Goal: Information Seeking & Learning: Learn about a topic

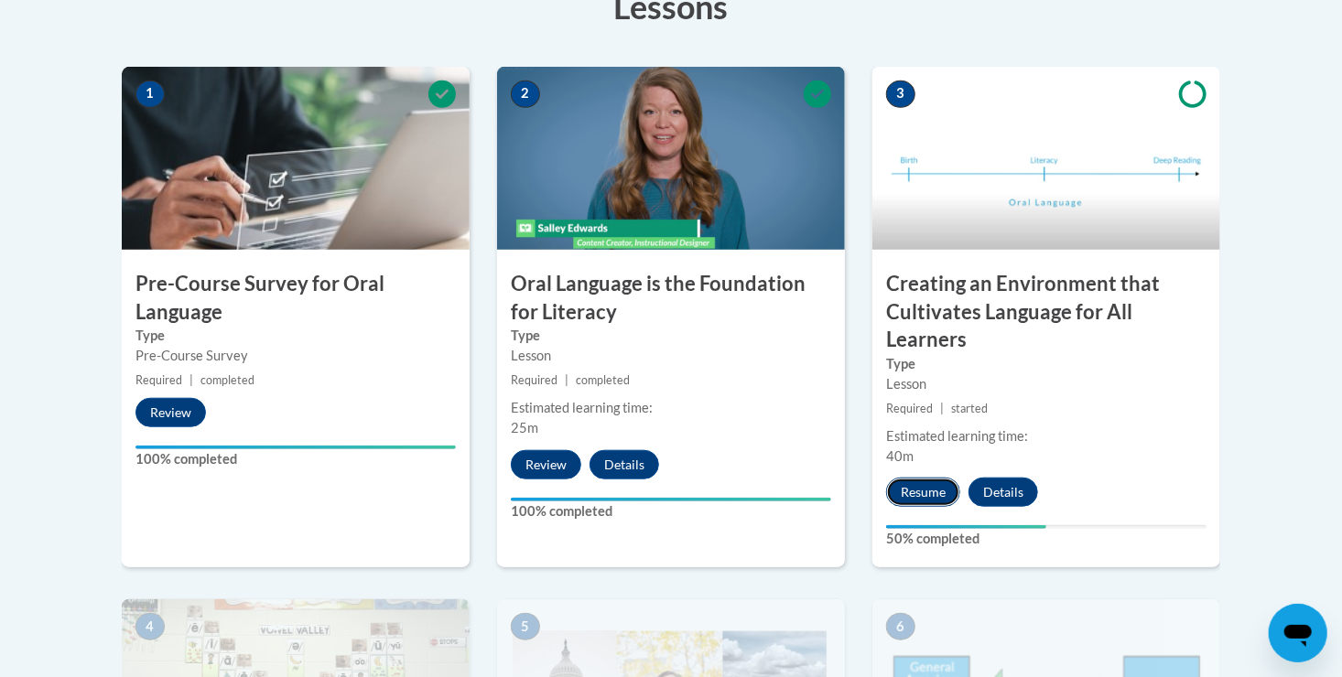
click at [929, 498] on button "Resume" at bounding box center [923, 492] width 74 height 29
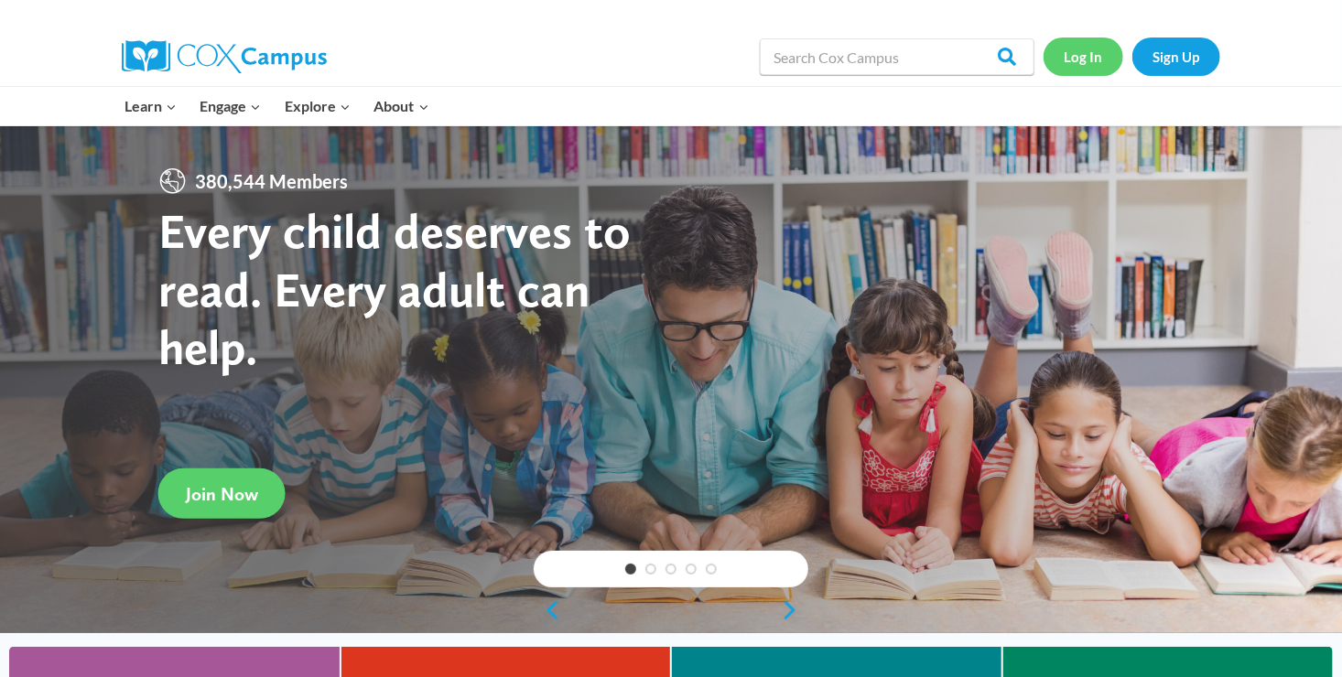
click at [1078, 64] on link "Log In" at bounding box center [1083, 57] width 80 height 38
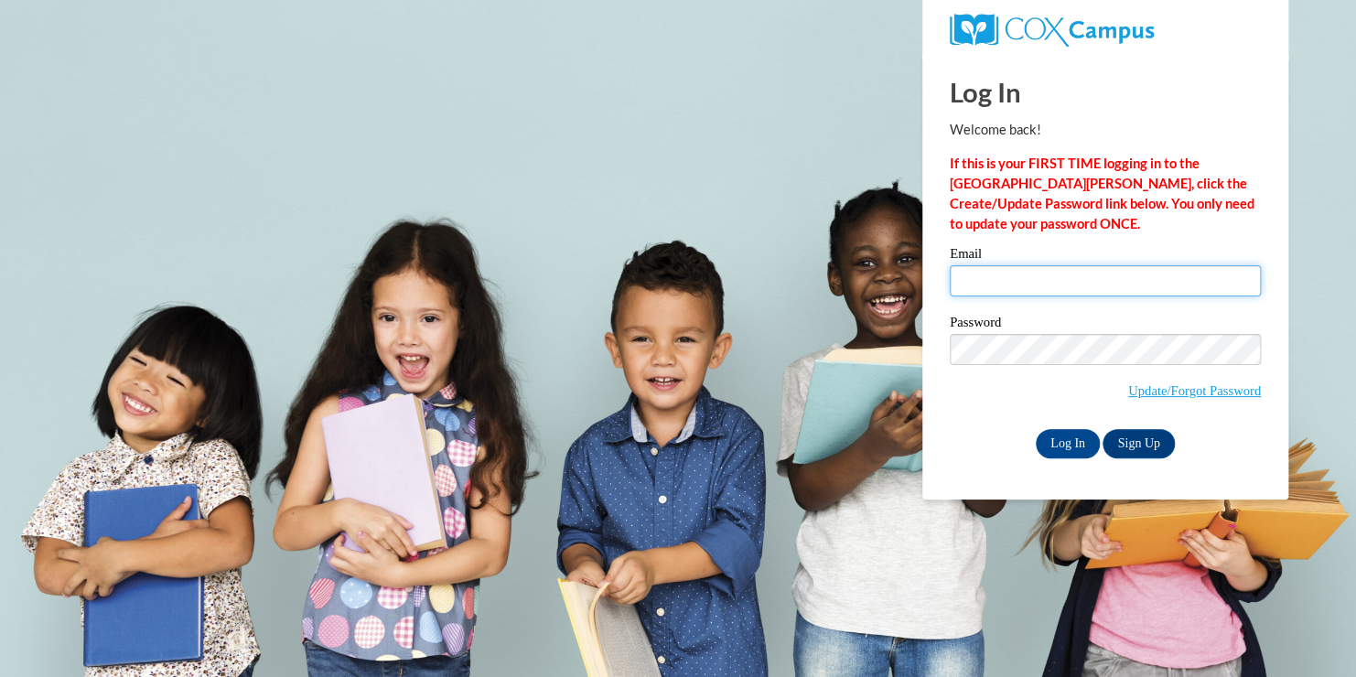
click at [1061, 290] on input "Email" at bounding box center [1105, 280] width 311 height 31
type input "csulliv5@wildcat.fvsu.edu"
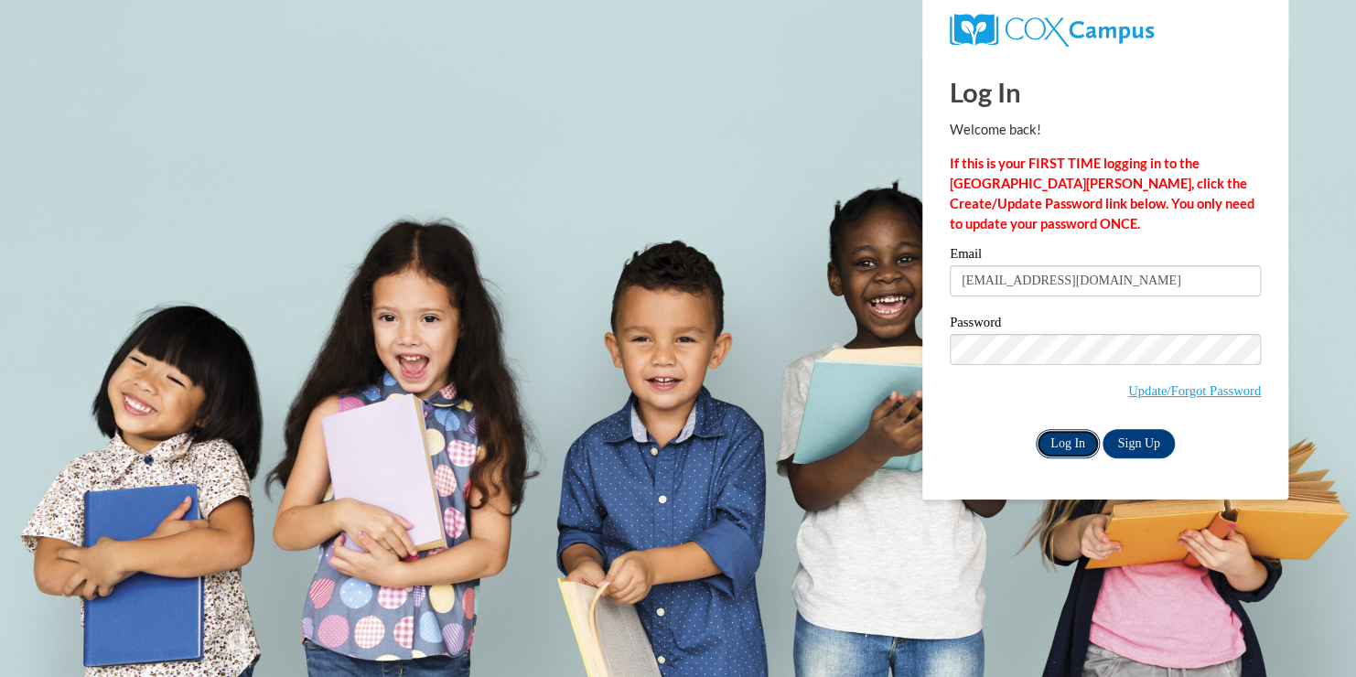
click at [1045, 448] on input "Log In" at bounding box center [1068, 443] width 64 height 29
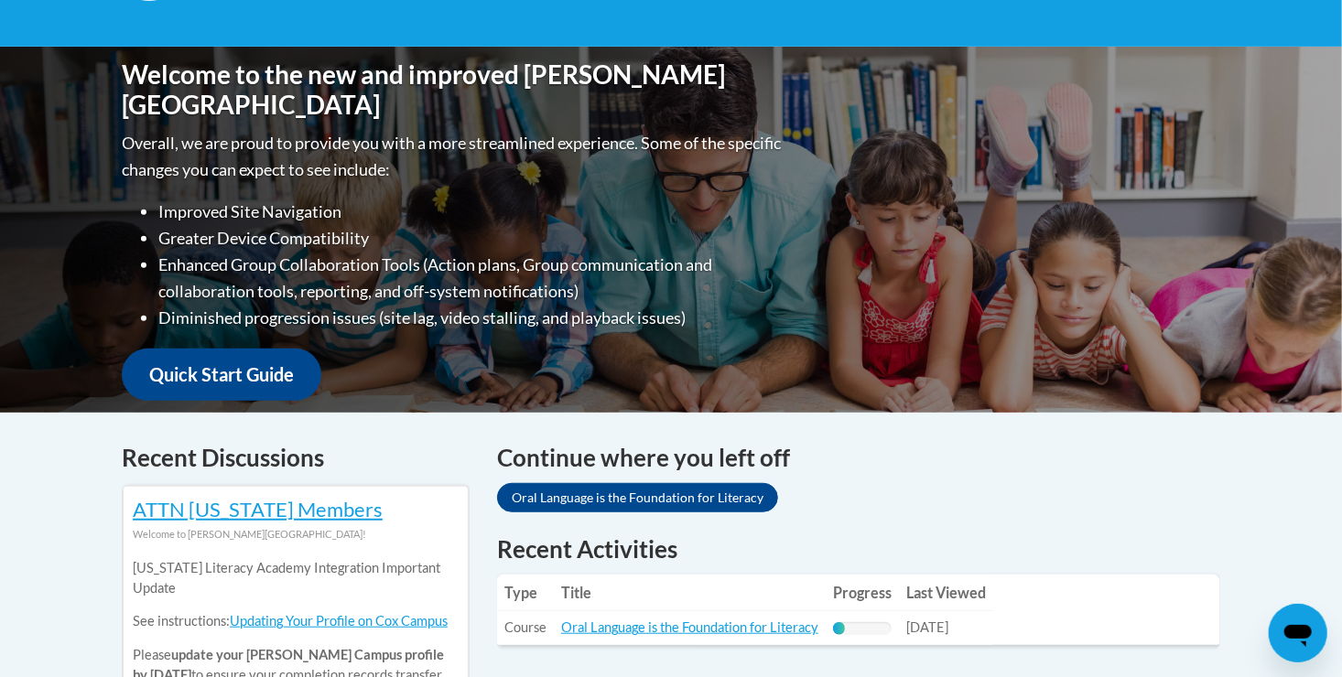
scroll to position [586, 0]
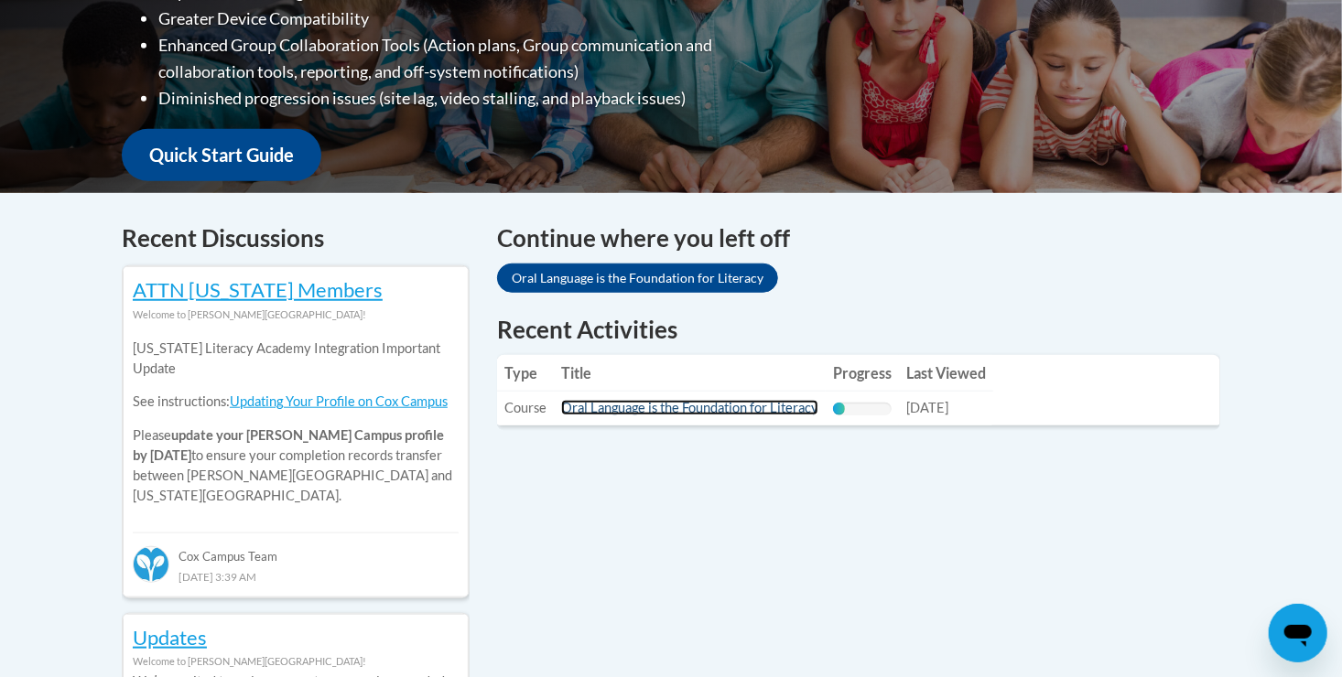
click at [638, 410] on link "Oral Language is the Foundation for Literacy" at bounding box center [689, 408] width 257 height 16
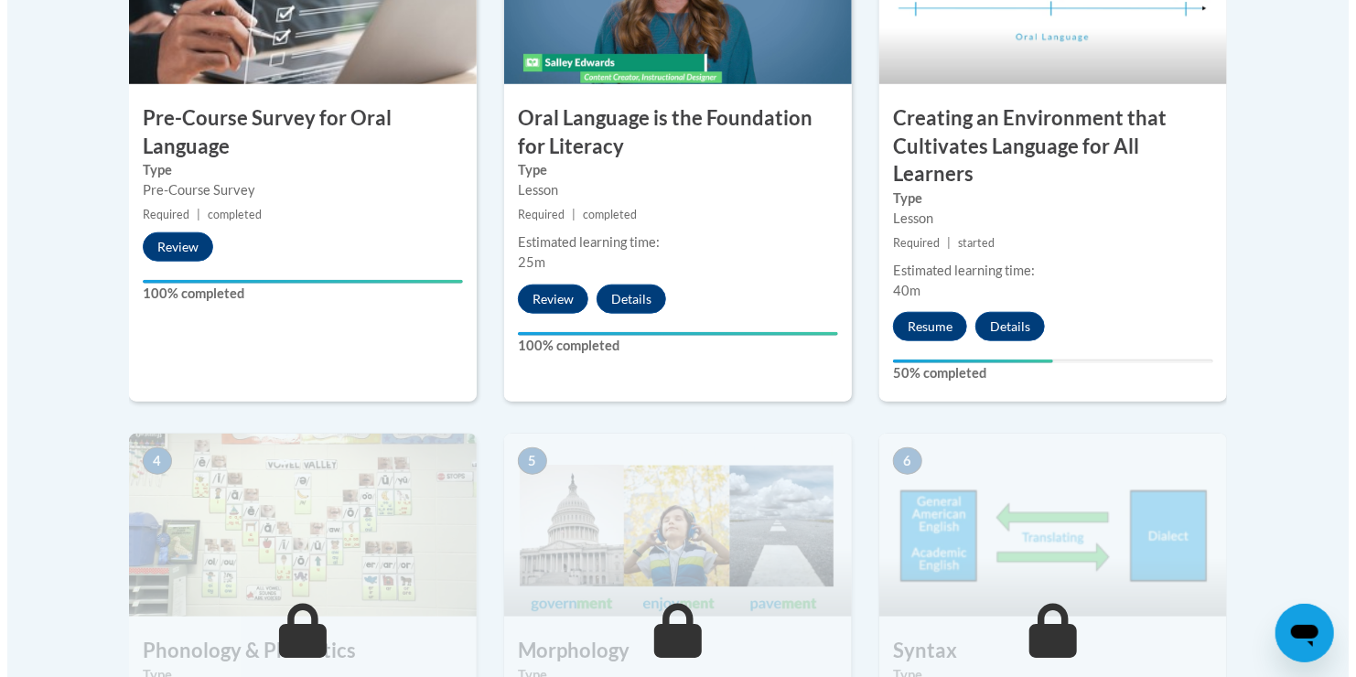
scroll to position [721, 0]
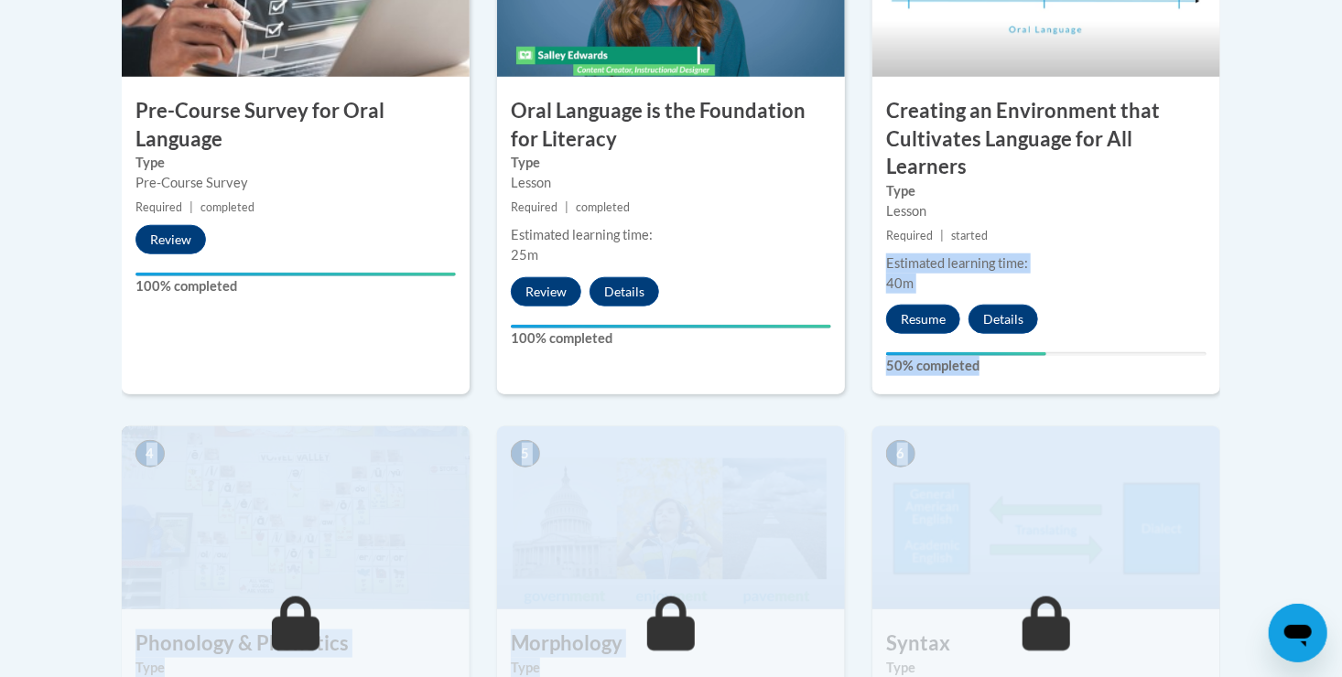
drag, startPoint x: 865, startPoint y: 654, endPoint x: 873, endPoint y: 258, distance: 396.3
drag, startPoint x: 873, startPoint y: 258, endPoint x: 943, endPoint y: 319, distance: 92.7
click at [943, 319] on button "Resume" at bounding box center [923, 319] width 74 height 29
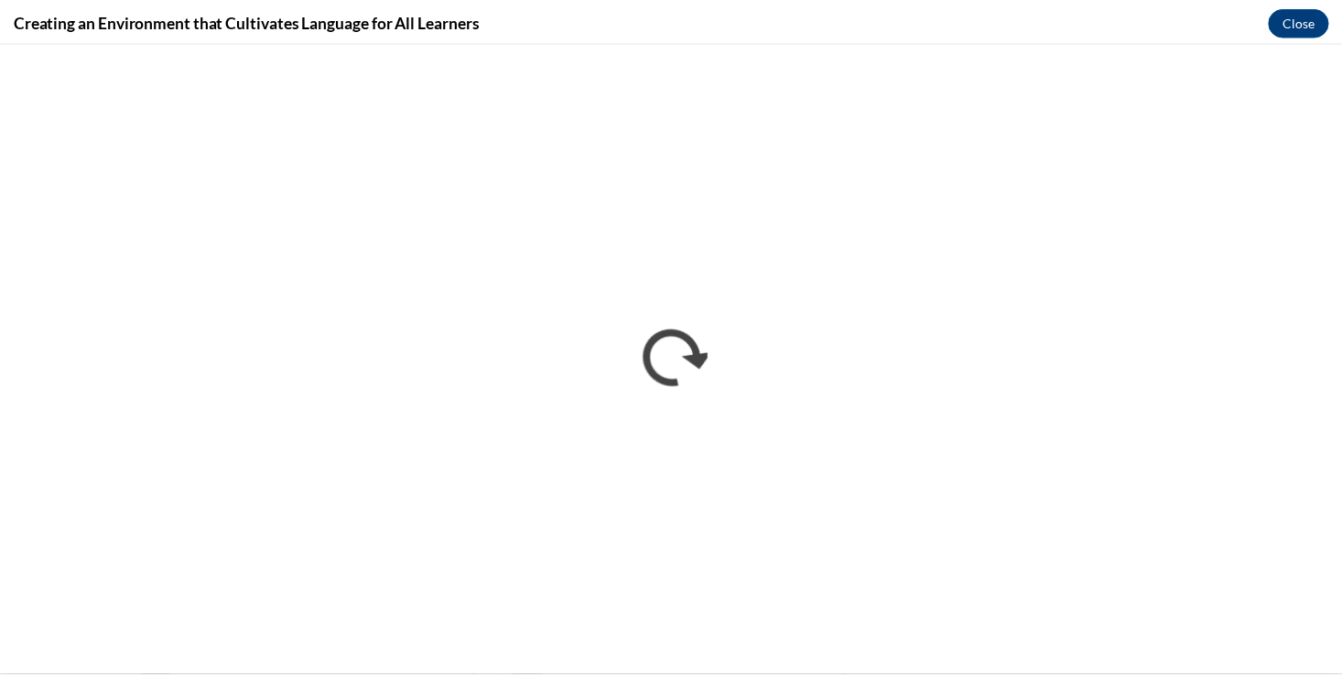
scroll to position [0, 0]
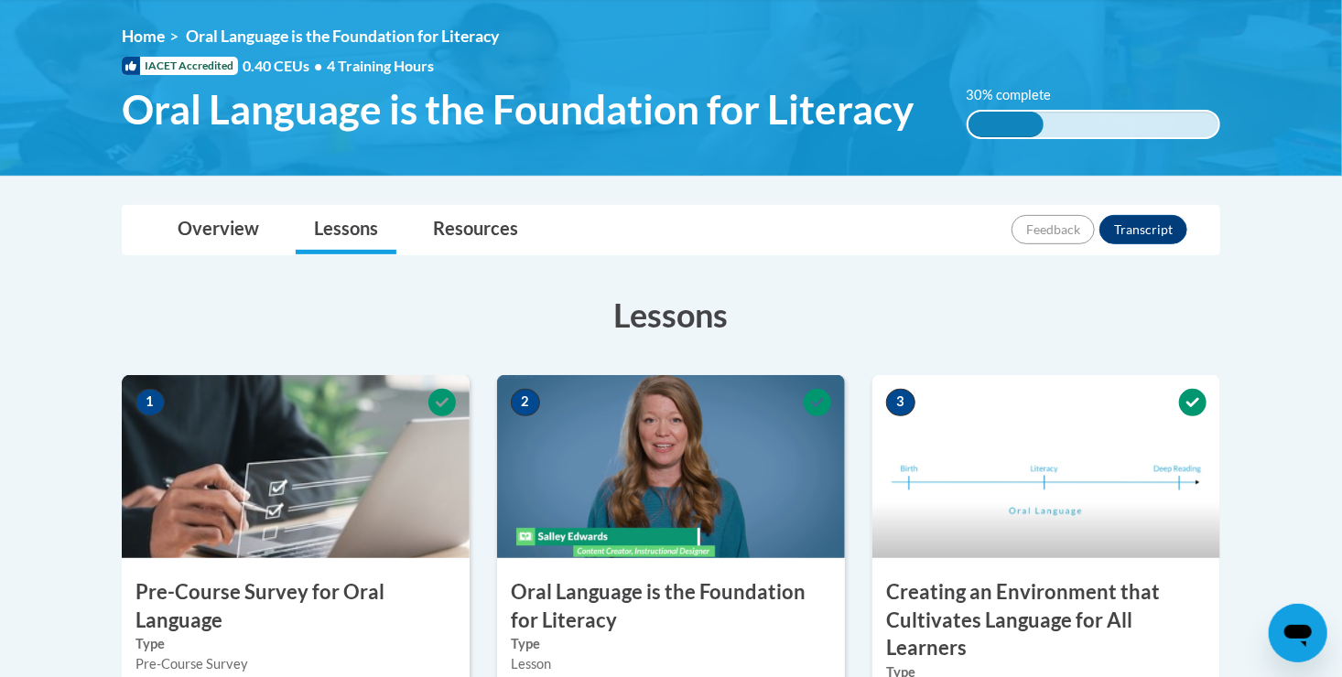
scroll to position [233, 0]
